Goal: Task Accomplishment & Management: Manage account settings

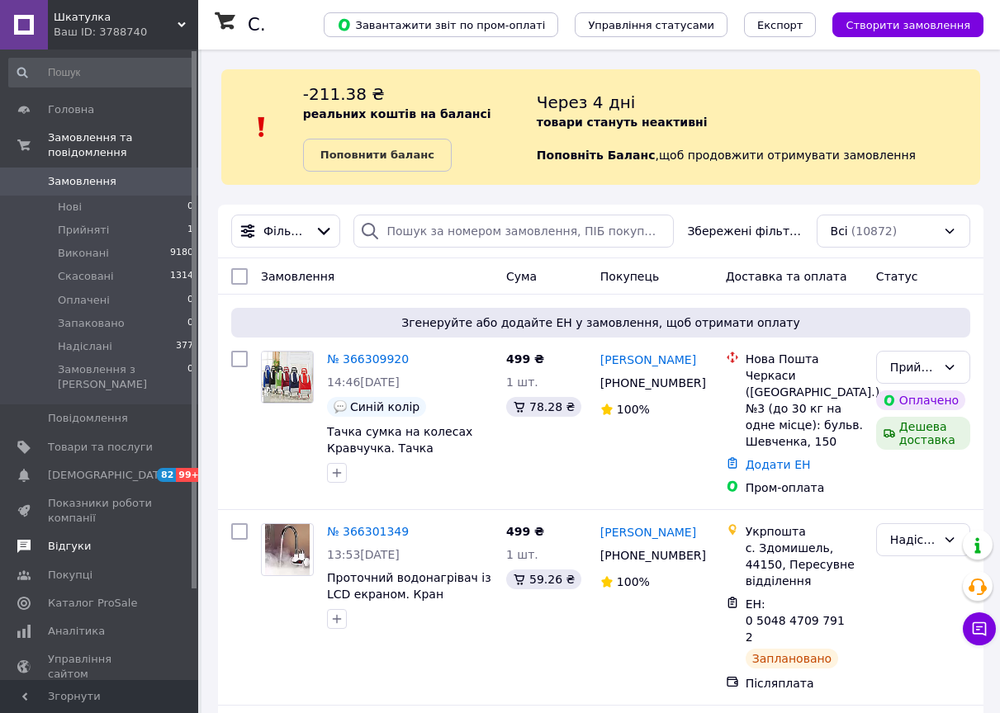
click at [90, 539] on span "Відгуки" at bounding box center [100, 546] width 105 height 15
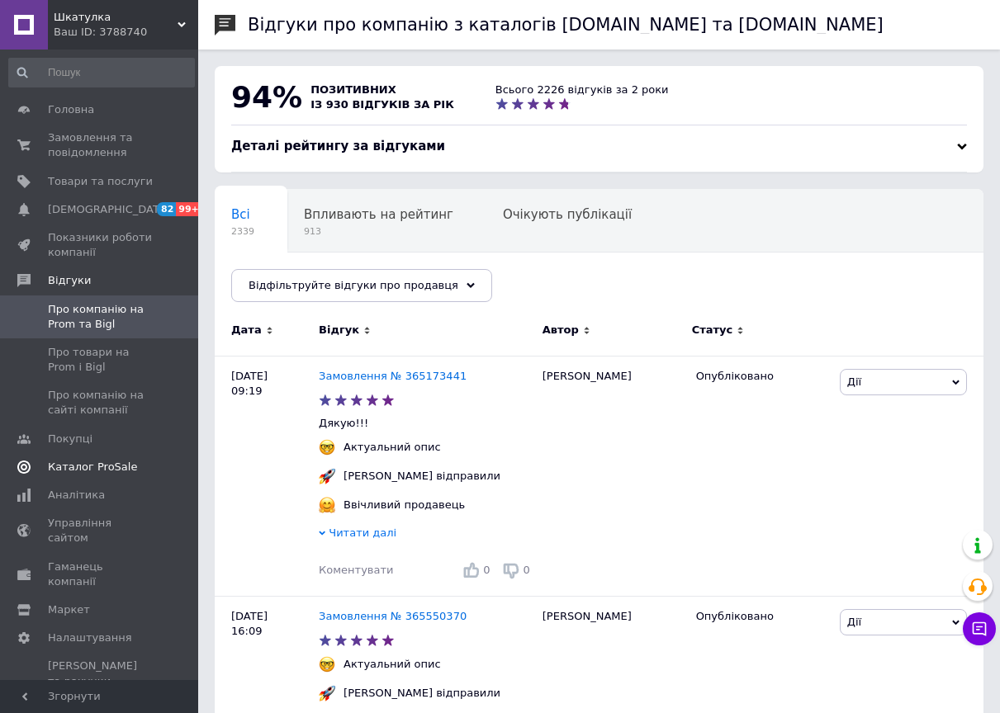
click at [108, 472] on span "Каталог ProSale" at bounding box center [92, 467] width 89 height 15
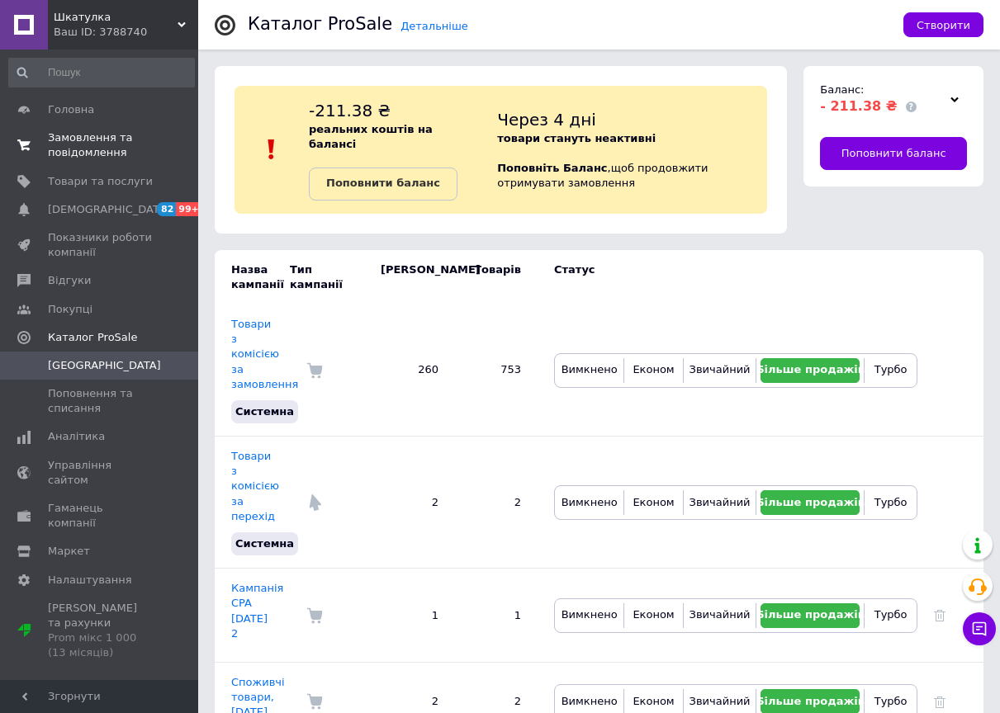
click at [112, 159] on span "Замовлення та повідомлення" at bounding box center [100, 145] width 105 height 30
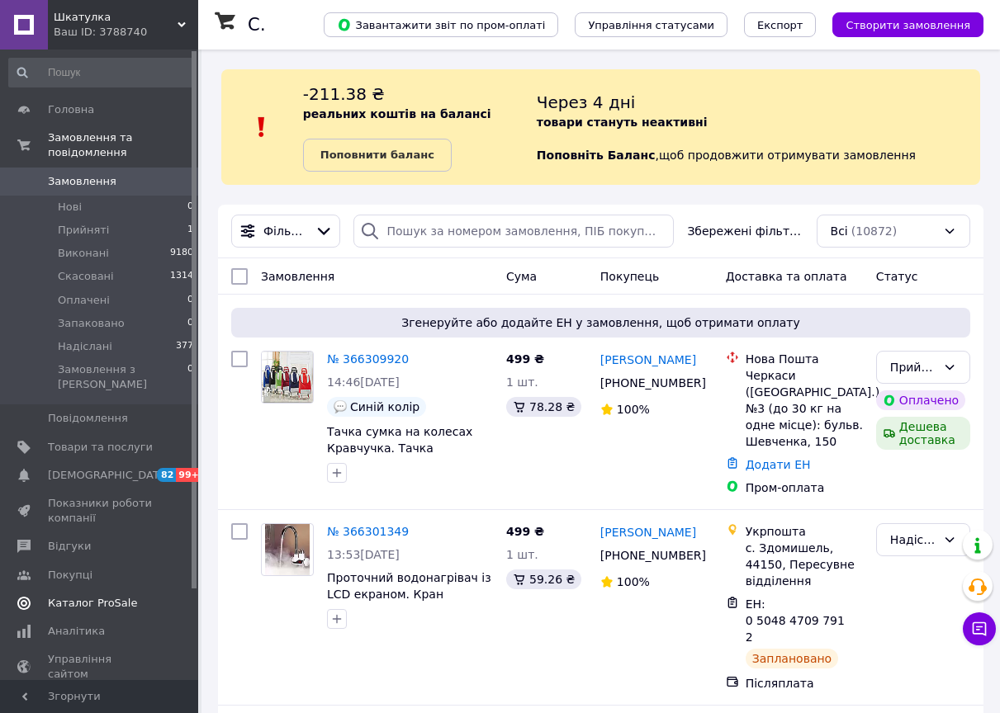
click at [134, 596] on span "Каталог ProSale" at bounding box center [100, 603] width 105 height 15
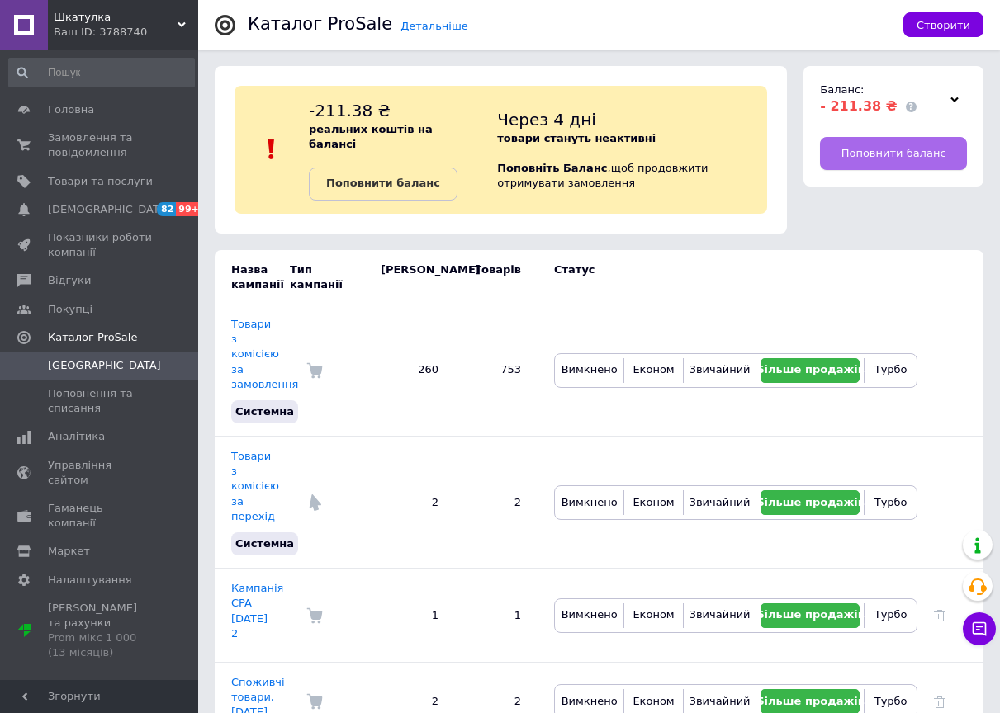
click at [870, 150] on span "Поповнити баланс" at bounding box center [893, 153] width 105 height 15
click at [92, 34] on div "Ваш ID: 3788740" at bounding box center [126, 32] width 144 height 15
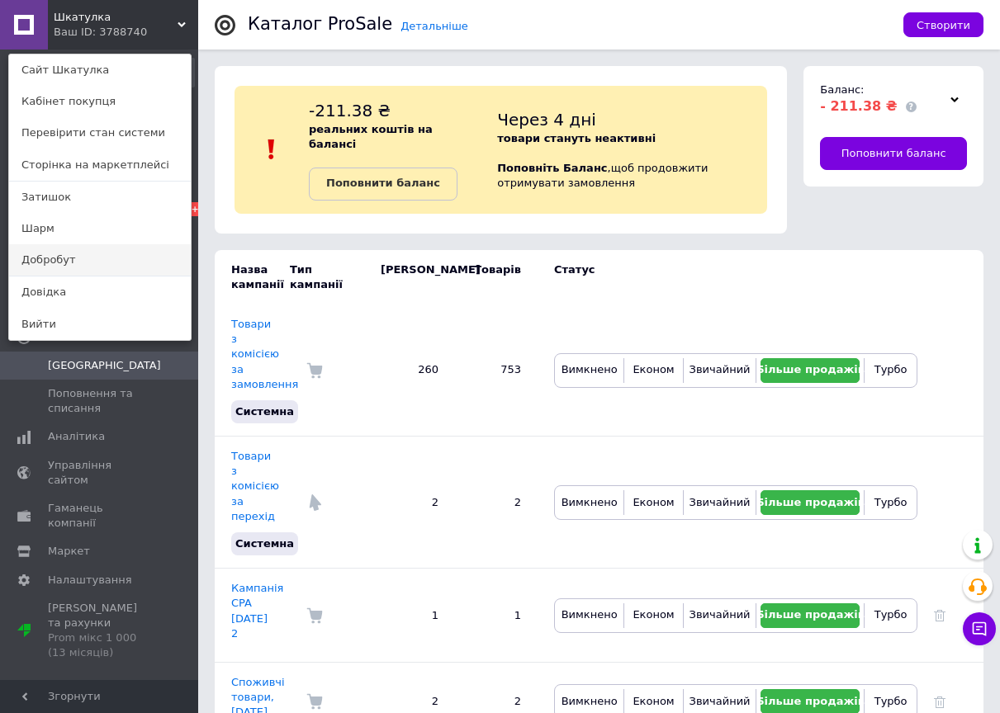
click at [73, 270] on link "Добробут" at bounding box center [100, 259] width 182 height 31
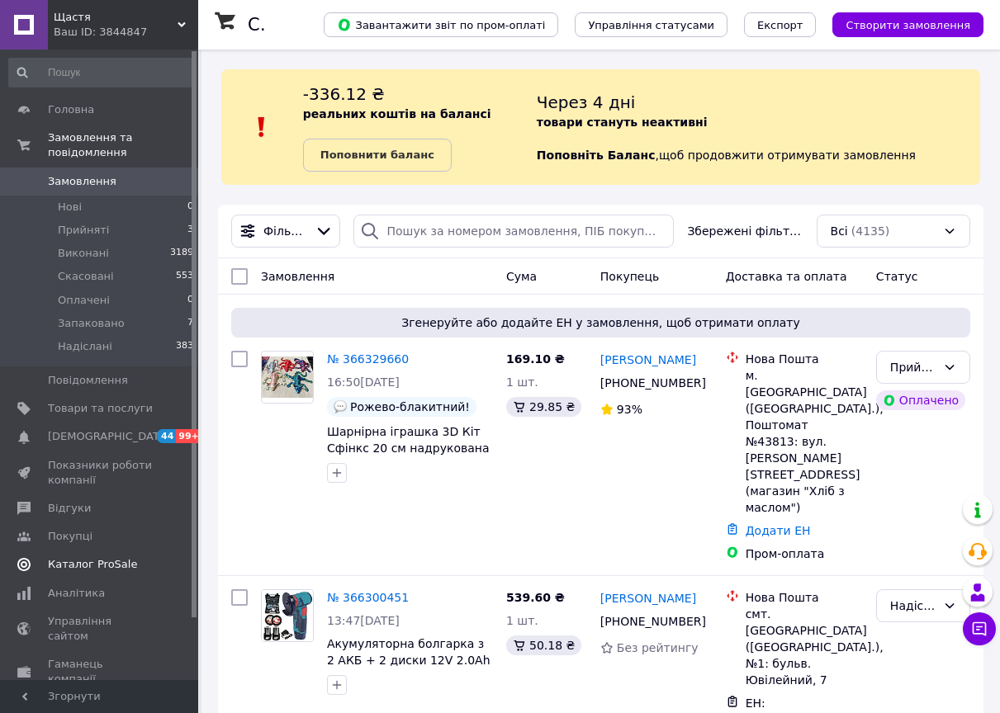
click at [118, 551] on link "Каталог ProSale" at bounding box center [101, 565] width 203 height 28
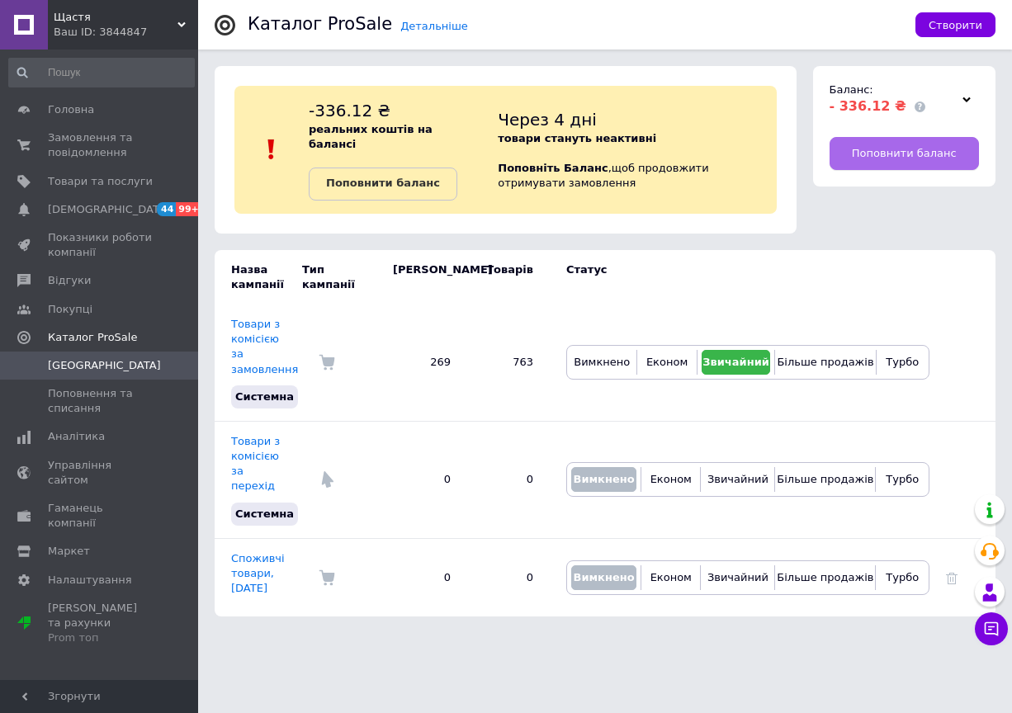
click at [870, 159] on span "Поповнити баланс" at bounding box center [904, 153] width 105 height 15
click at [67, 26] on div "Ваш ID: 3844847" at bounding box center [126, 32] width 144 height 15
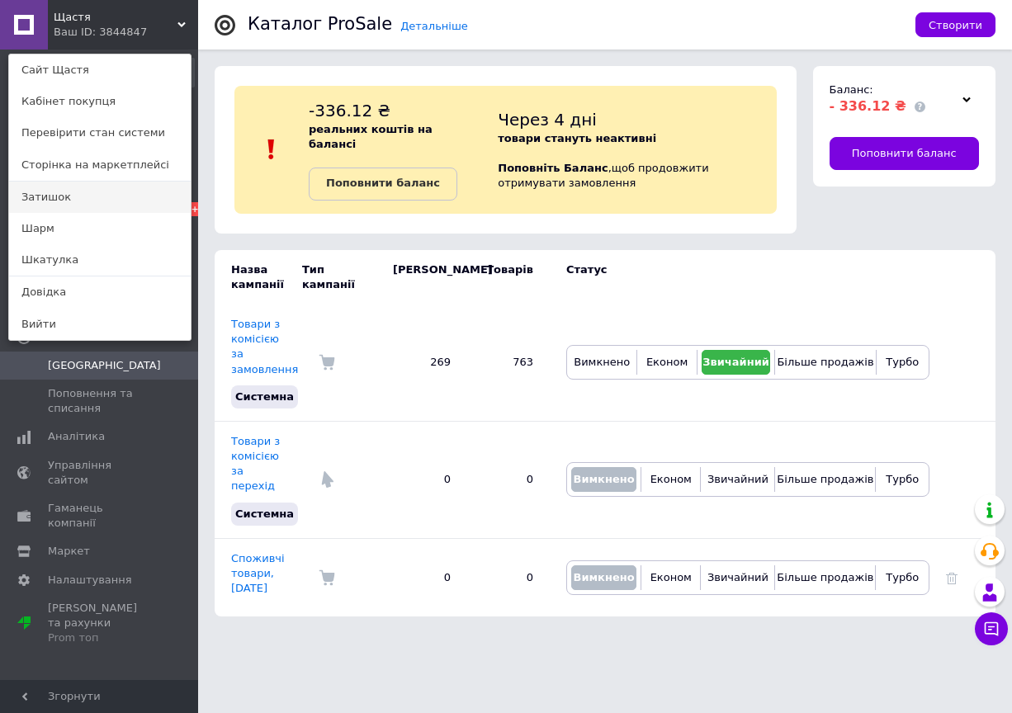
click at [74, 190] on link "Затишок" at bounding box center [100, 197] width 182 height 31
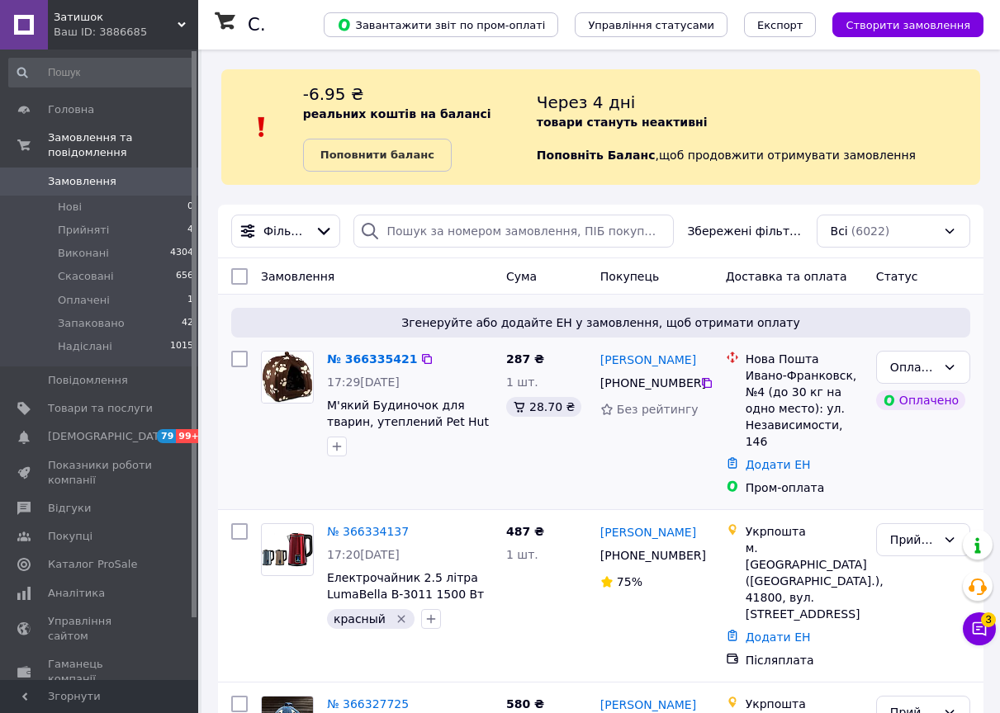
scroll to position [83, 0]
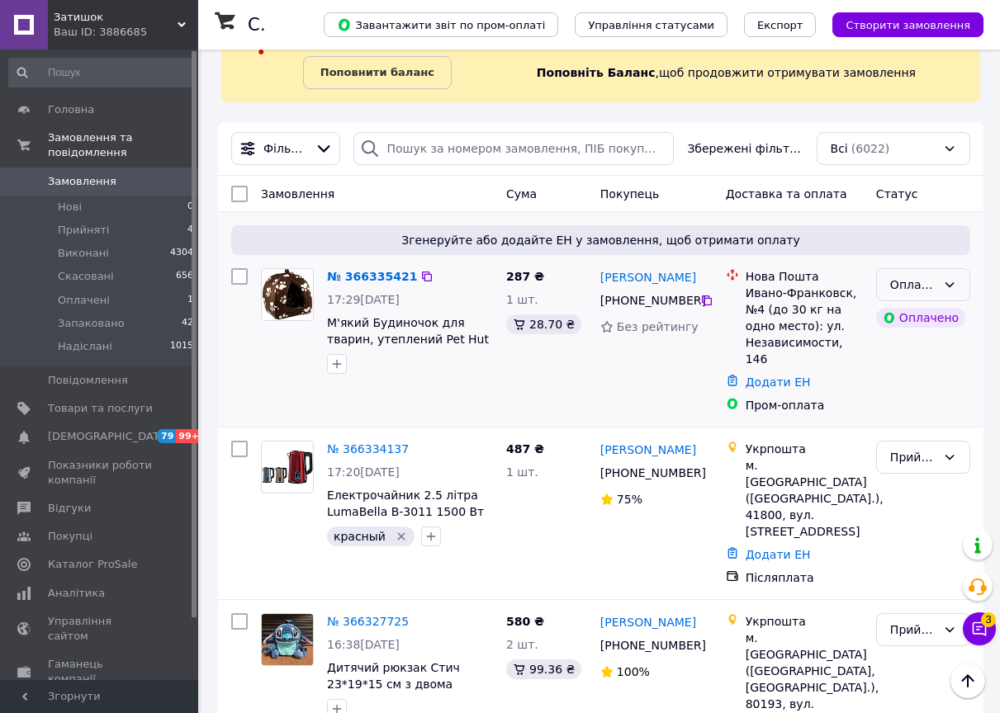
click at [893, 287] on div "Оплачено" at bounding box center [913, 285] width 46 height 18
click at [903, 320] on li "Прийнято" at bounding box center [923, 321] width 92 height 30
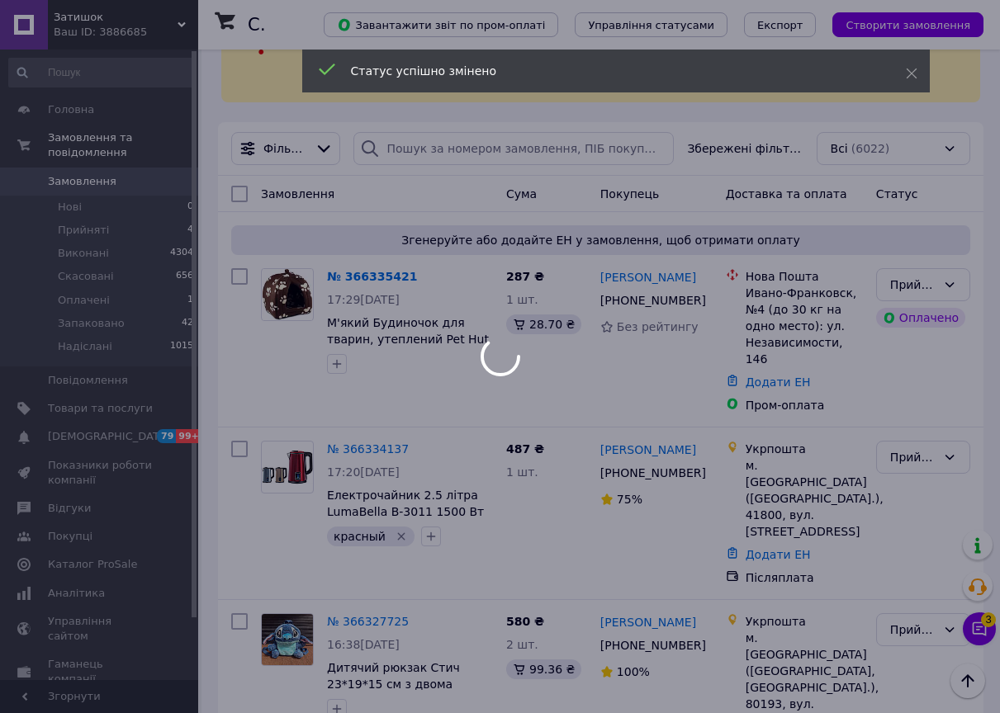
click at [977, 632] on div at bounding box center [500, 356] width 1000 height 713
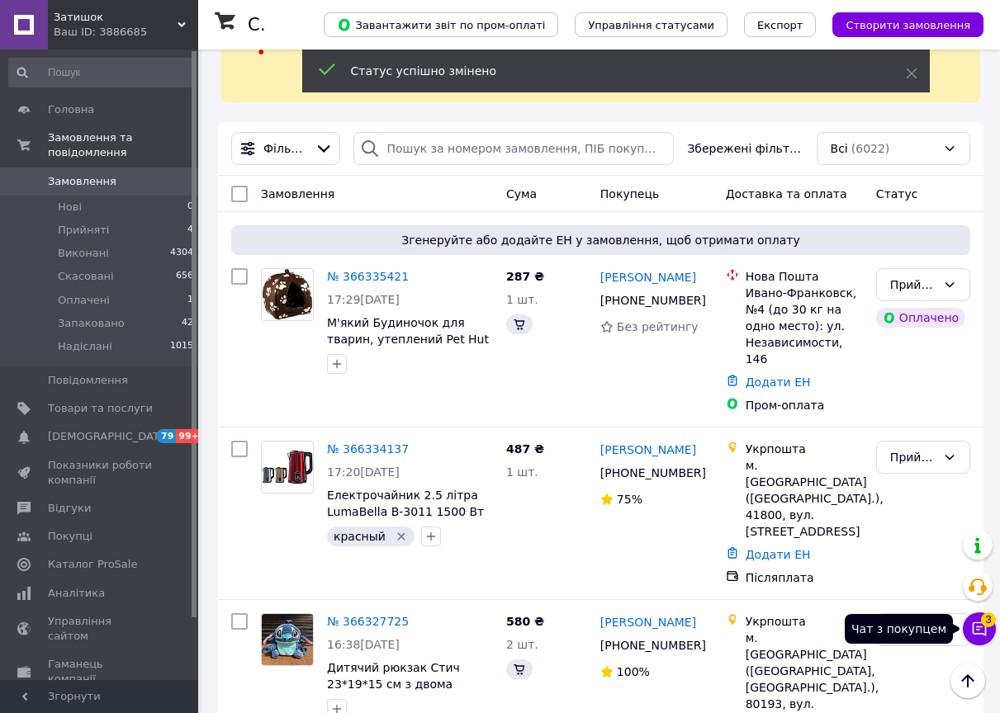
click at [977, 629] on icon at bounding box center [980, 630] width 14 height 14
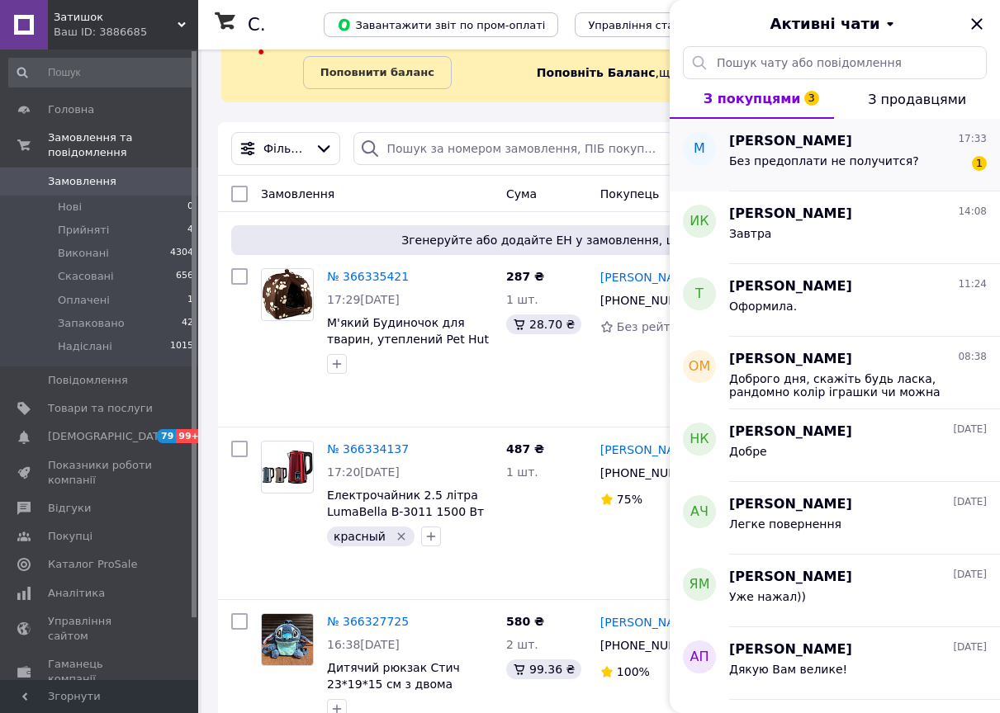
click at [839, 177] on div "Без предоплати не получится?" at bounding box center [824, 165] width 190 height 23
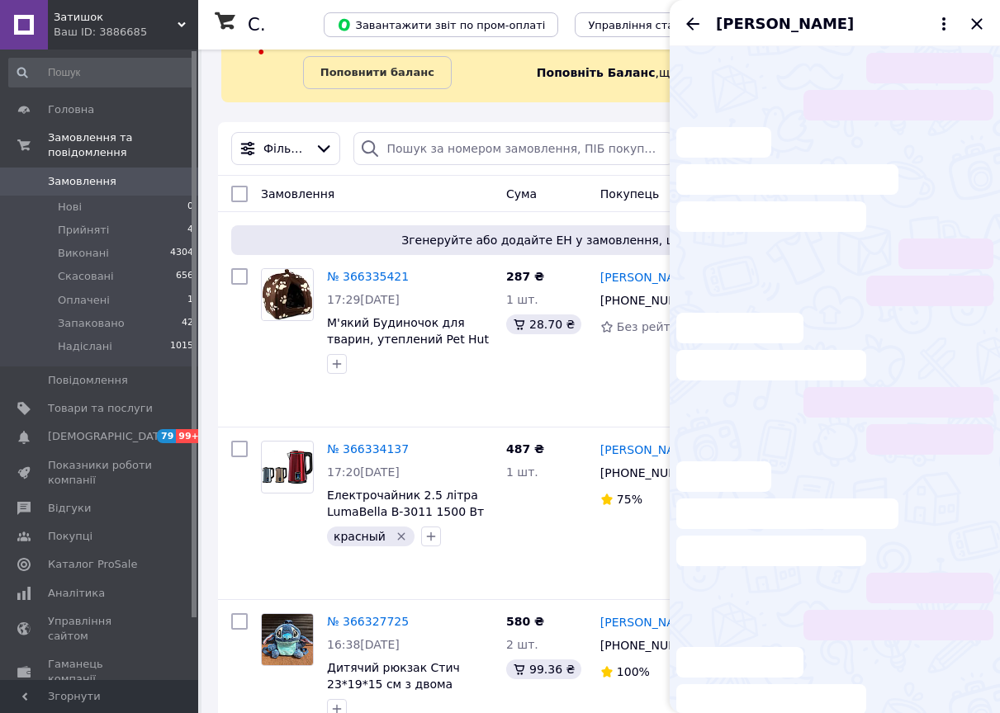
scroll to position [312, 0]
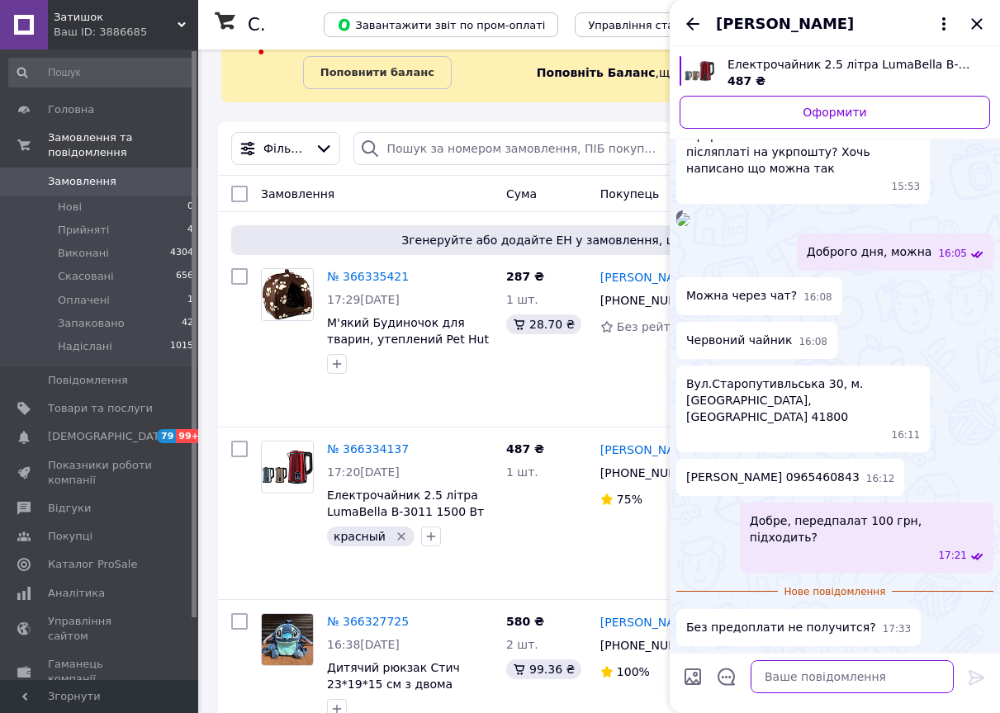
click at [842, 682] on textarea at bounding box center [852, 677] width 203 height 33
type textarea "ні"
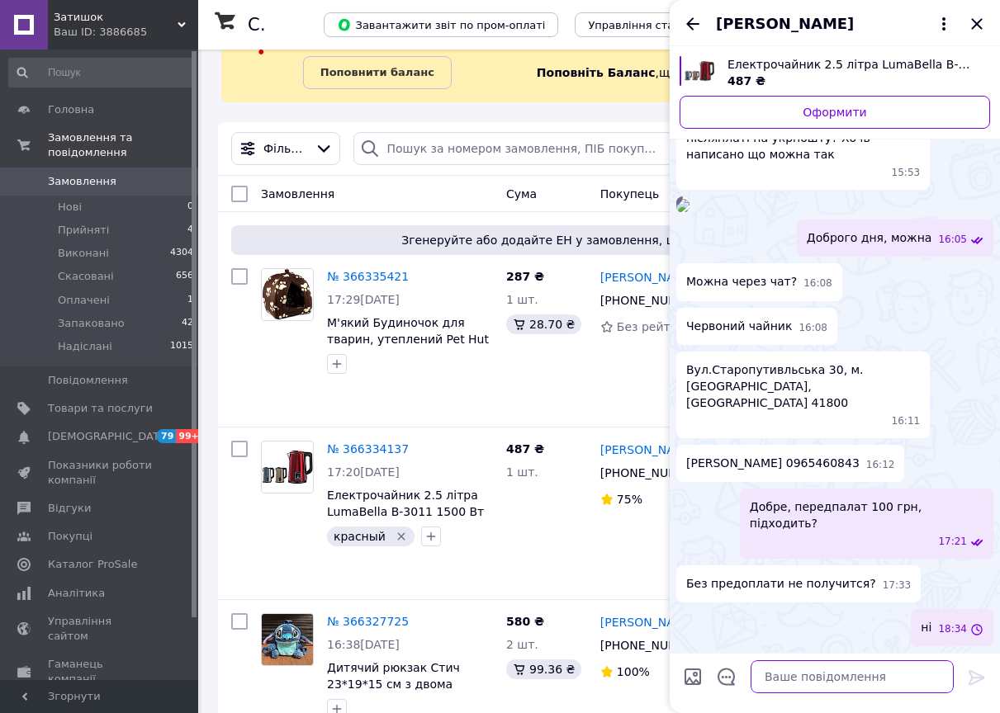
scroll to position [284, 0]
click at [973, 31] on icon "Закрити" at bounding box center [977, 24] width 20 height 20
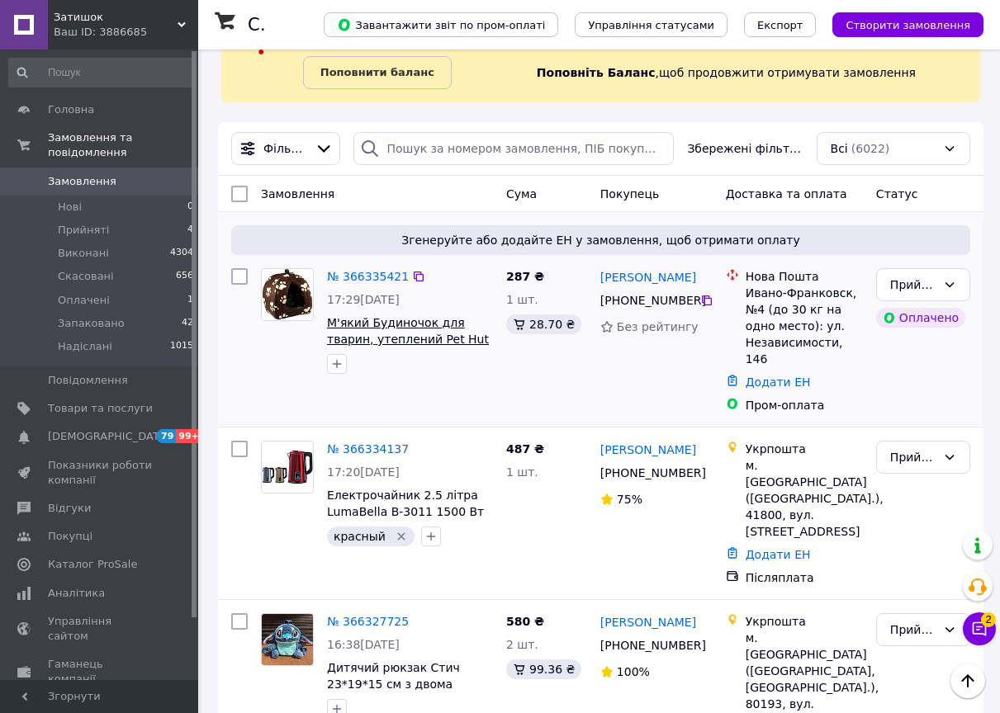
scroll to position [0, 0]
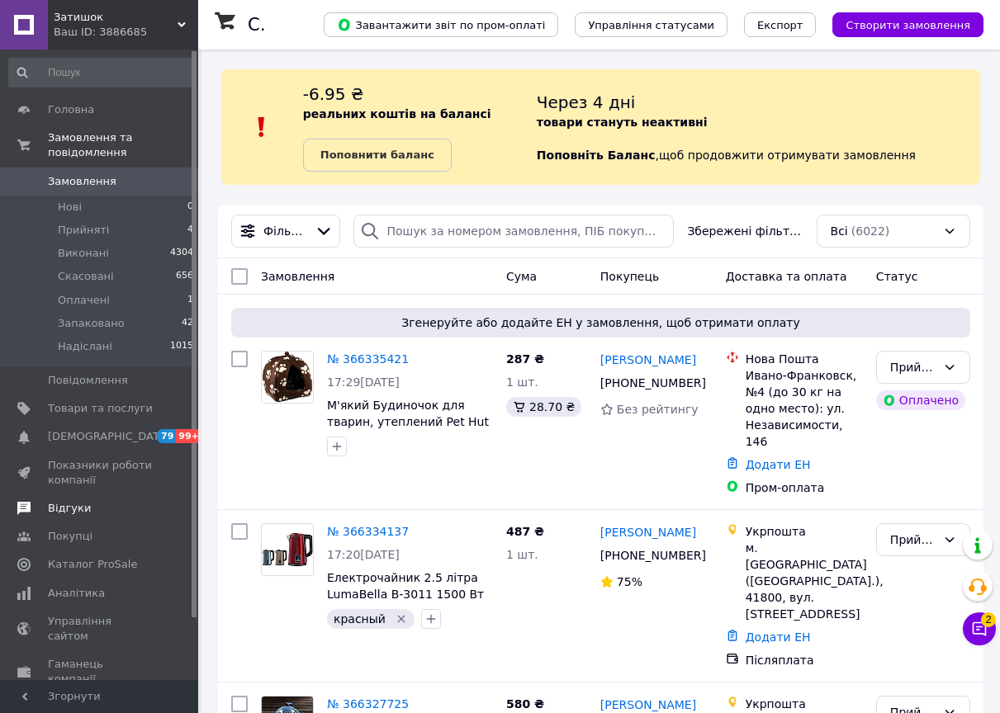
click at [82, 495] on link "Відгуки" at bounding box center [101, 509] width 203 height 28
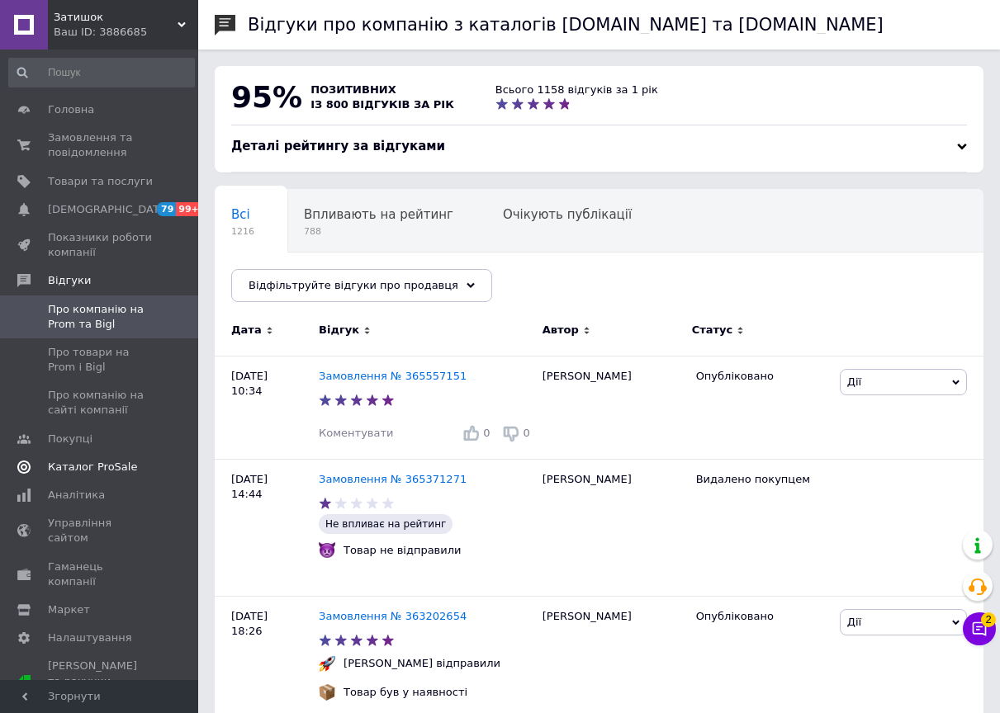
click at [106, 467] on span "Каталог ProSale" at bounding box center [92, 467] width 89 height 15
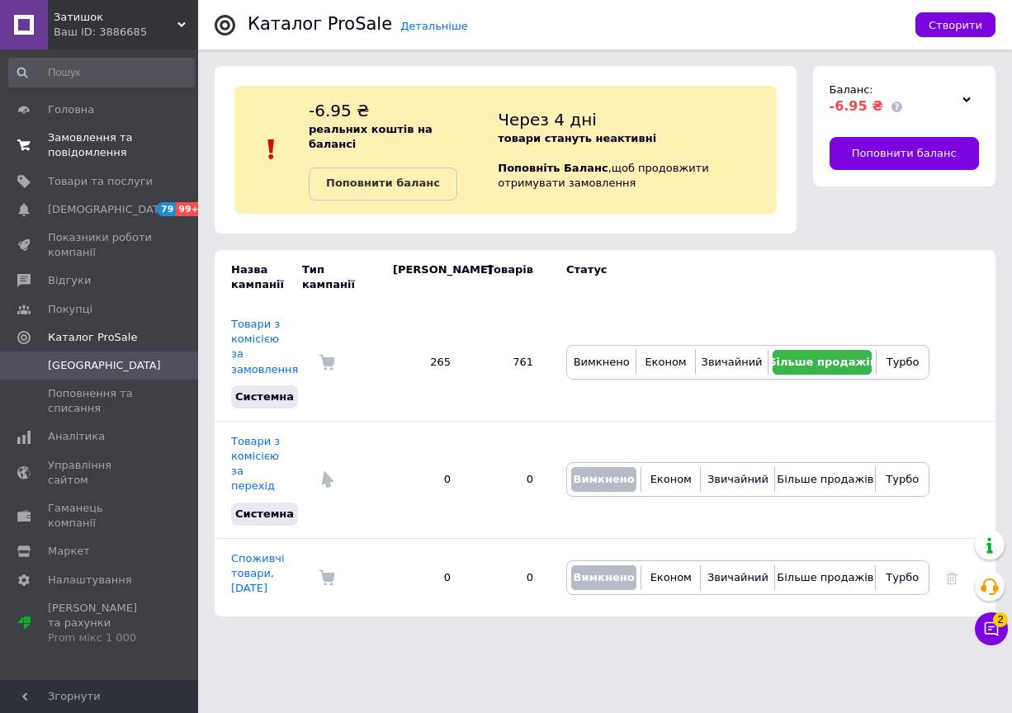
click at [97, 149] on span "Замовлення та повідомлення" at bounding box center [100, 145] width 105 height 30
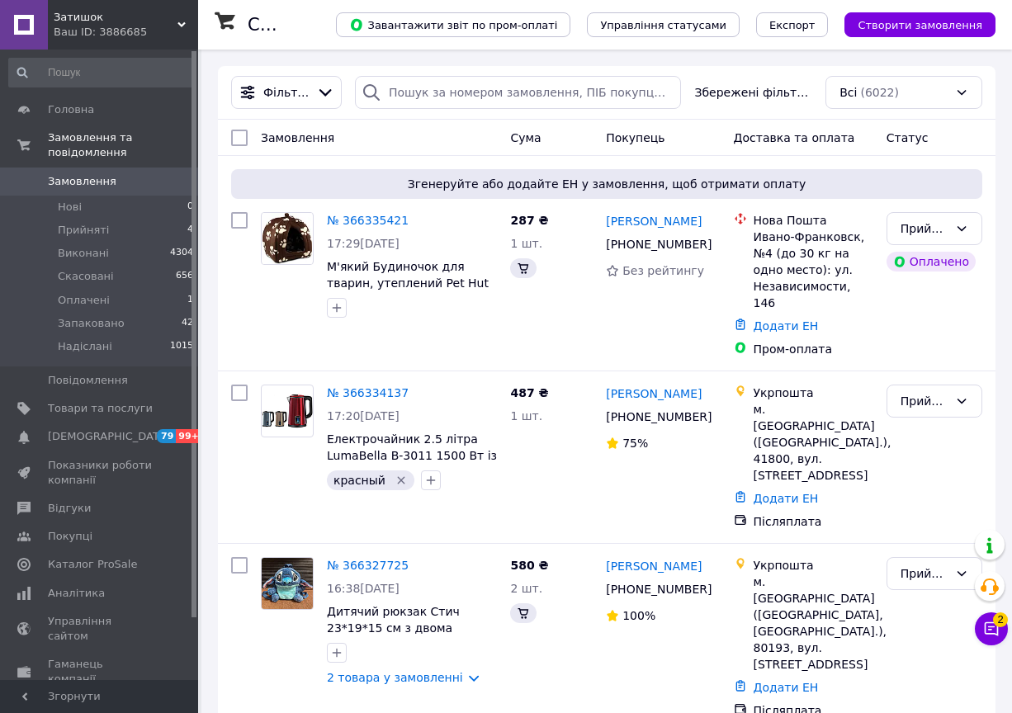
click at [89, 25] on div "Ваш ID: 3886685" at bounding box center [126, 32] width 144 height 15
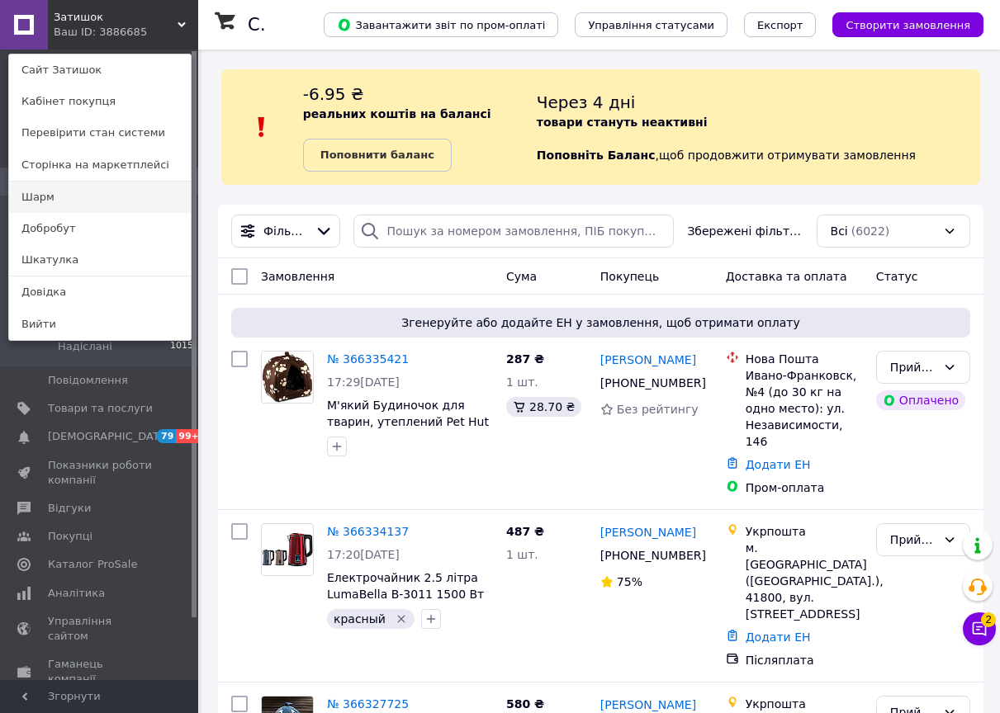
click at [82, 193] on link "Шарм" at bounding box center [100, 197] width 182 height 31
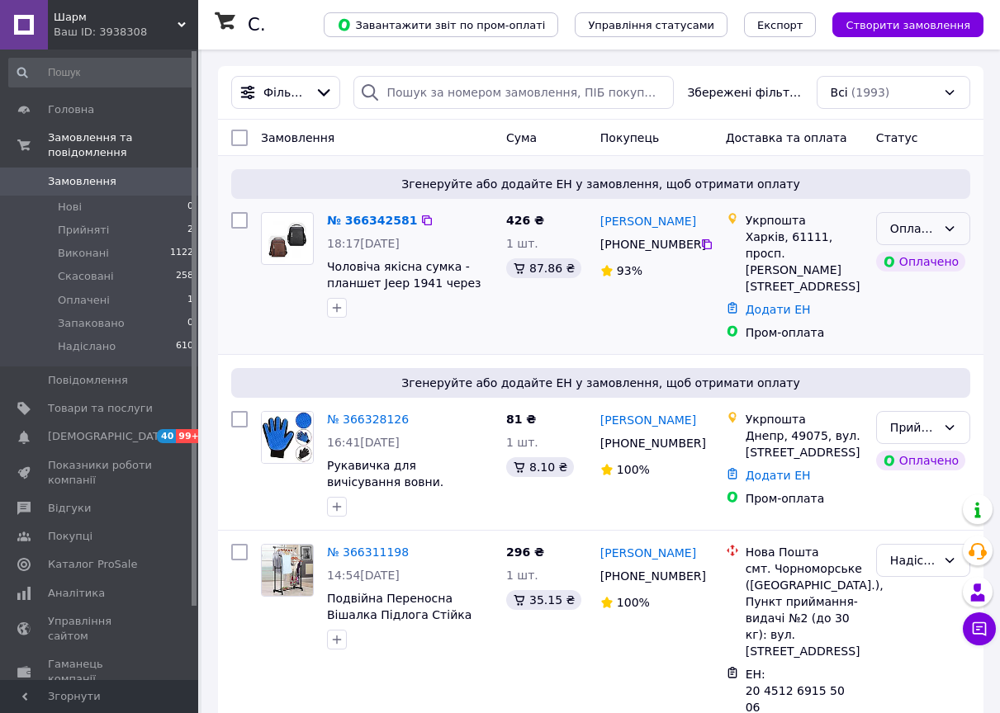
click at [920, 227] on div "Оплачено" at bounding box center [913, 229] width 46 height 18
click at [916, 259] on li "Прийнято" at bounding box center [923, 265] width 92 height 30
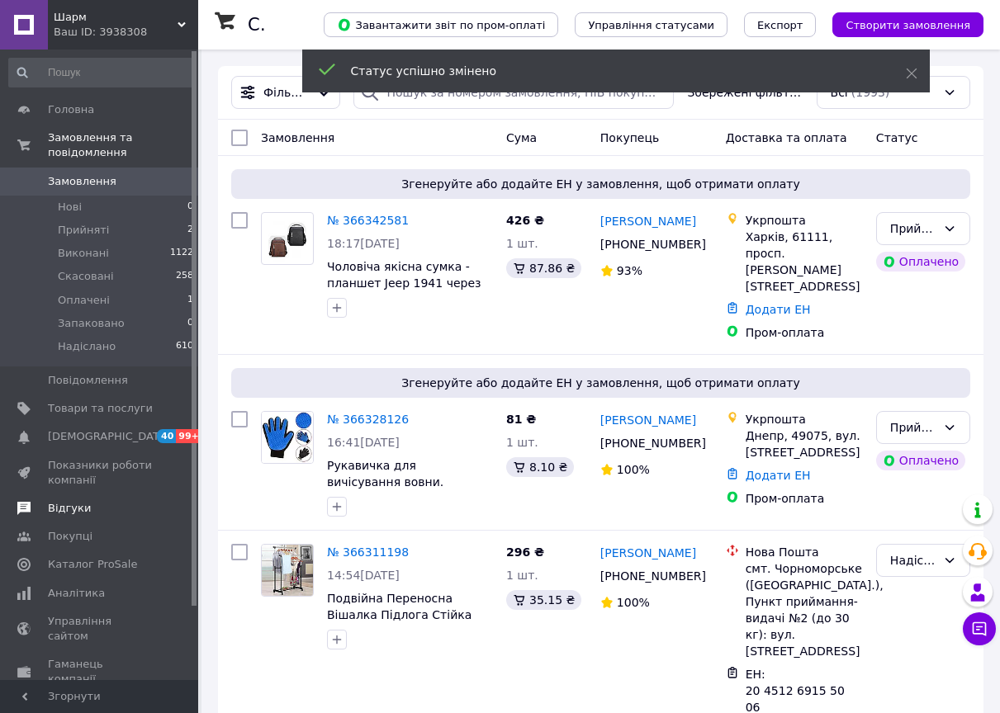
click at [75, 501] on span "Відгуки" at bounding box center [69, 508] width 43 height 15
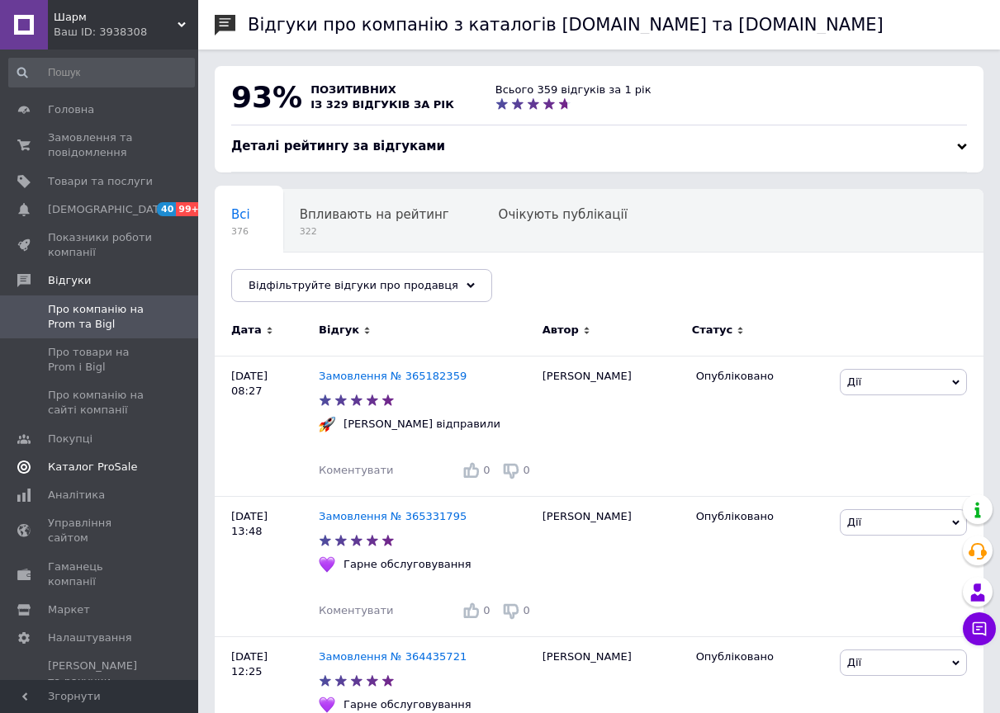
click at [95, 471] on span "Каталог ProSale" at bounding box center [92, 467] width 89 height 15
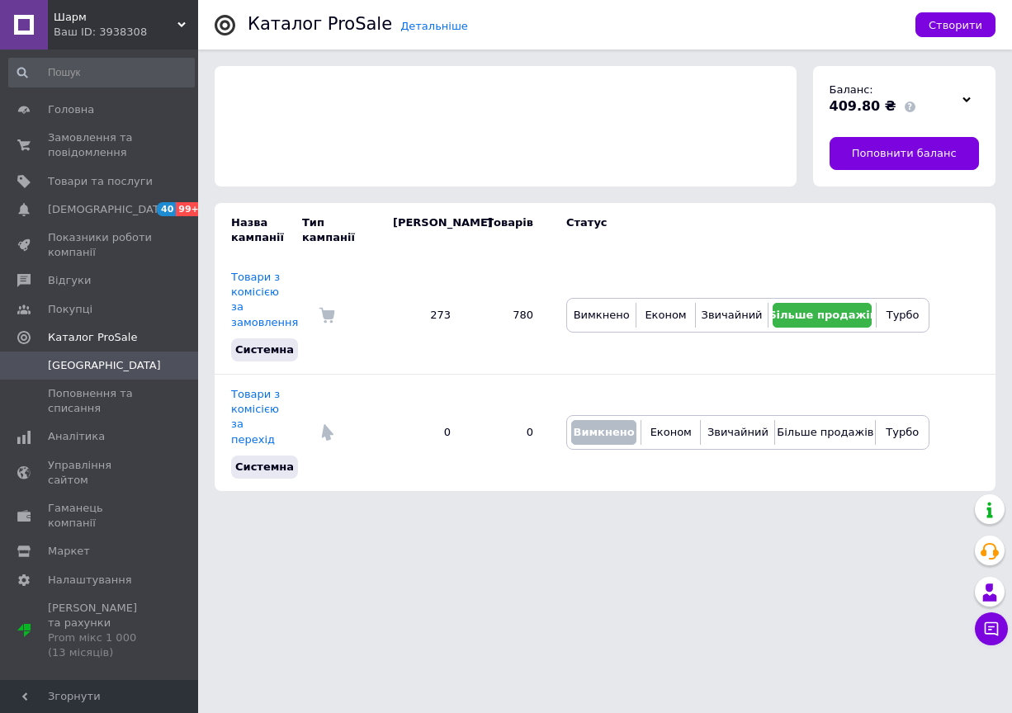
click at [92, 7] on div "Шарм Ваш ID: 3938308" at bounding box center [123, 25] width 150 height 50
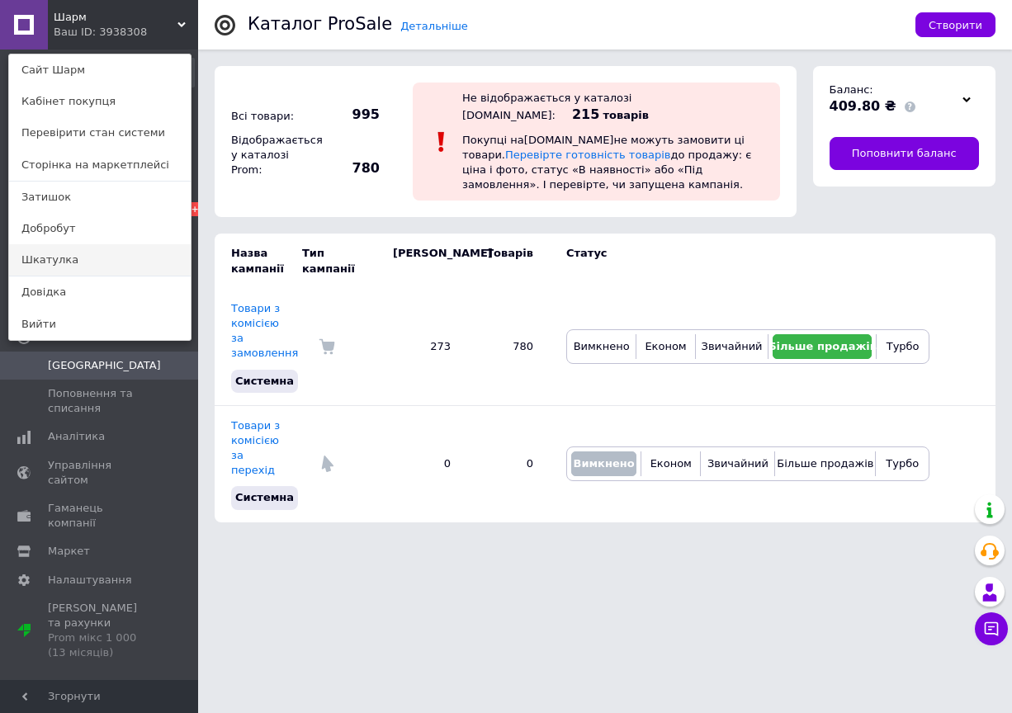
click at [69, 254] on link "Шкатулка" at bounding box center [100, 259] width 182 height 31
